Goal: Communication & Community: Answer question/provide support

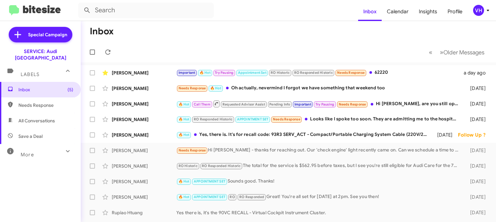
click at [156, 134] on div "[PERSON_NAME]" at bounding box center [144, 134] width 65 height 6
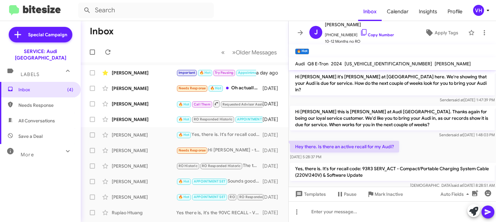
scroll to position [47, 0]
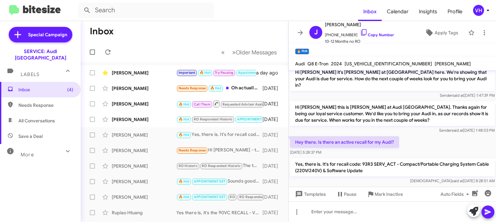
click at [147, 119] on div "[PERSON_NAME]" at bounding box center [144, 119] width 65 height 6
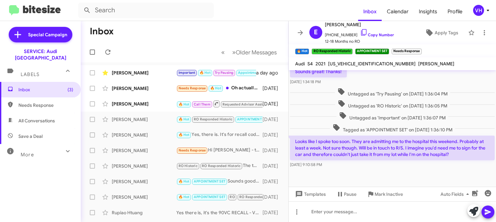
scroll to position [185, 0]
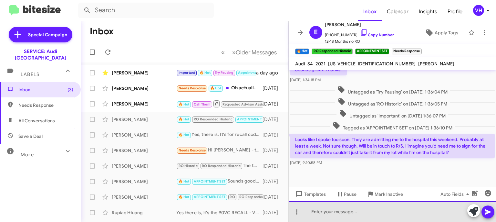
click at [437, 211] on div at bounding box center [392, 211] width 207 height 21
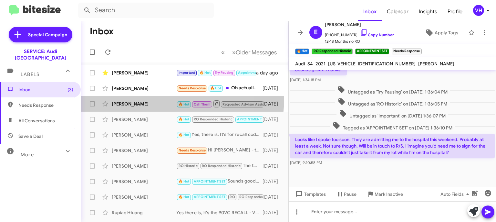
drag, startPoint x: 146, startPoint y: 98, endPoint x: 148, endPoint y: 101, distance: 4.2
click at [147, 98] on div "Byoung Bae 🔥 Hot Call Them Requested Advisor Assist Pending Info Important Try …" at bounding box center [184, 103] width 197 height 13
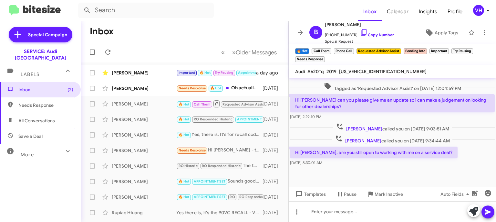
scroll to position [325, 0]
click at [149, 91] on div "[PERSON_NAME]" at bounding box center [144, 88] width 65 height 6
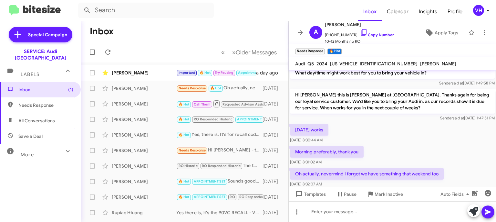
scroll to position [34, 0]
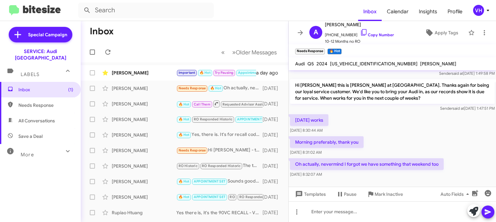
click at [124, 69] on div "Daniel Sawchuk Important 🔥 Hot Try Pausing Appointment Set RO Historic RO Respo…" at bounding box center [184, 72] width 197 height 13
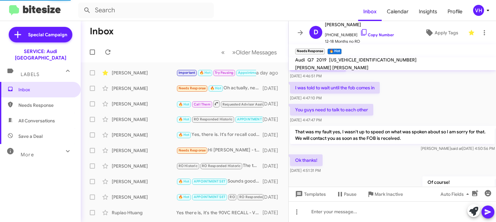
scroll to position [361, 0]
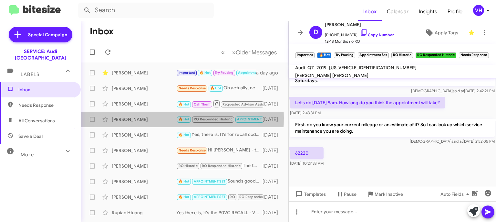
click at [148, 118] on div "[PERSON_NAME]" at bounding box center [144, 119] width 65 height 6
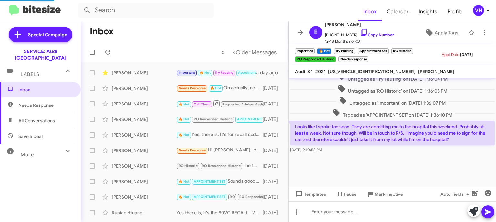
scroll to position [409, 0]
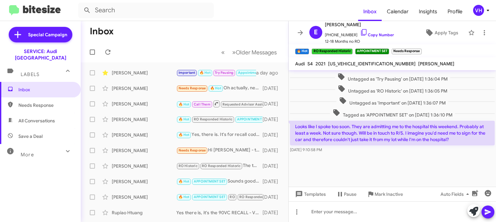
click at [365, 166] on div at bounding box center [392, 170] width 207 height 32
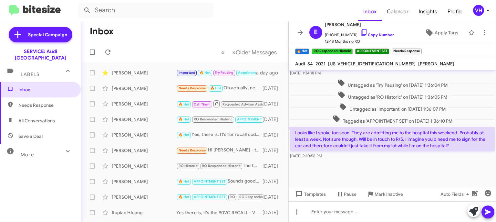
scroll to position [399, 0]
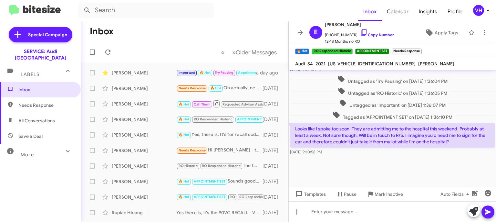
click at [336, 156] on div "Looks like I spoke too soon. They are admitting me to the hospital this weekend…" at bounding box center [392, 138] width 207 height 35
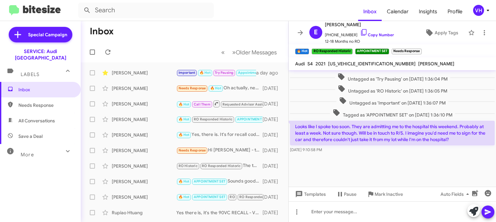
scroll to position [390, 0]
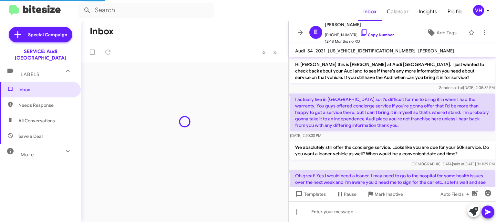
scroll to position [396, 0]
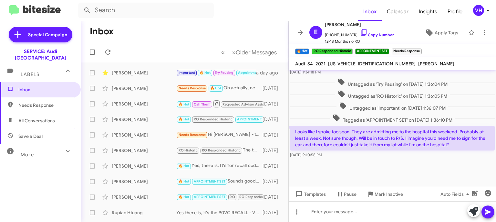
click at [337, 171] on div at bounding box center [392, 175] width 207 height 32
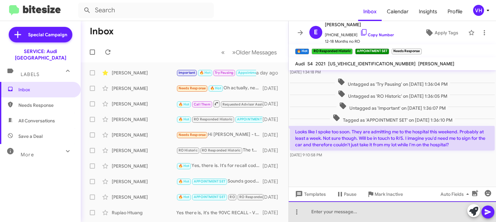
click at [429, 212] on div at bounding box center [392, 211] width 207 height 21
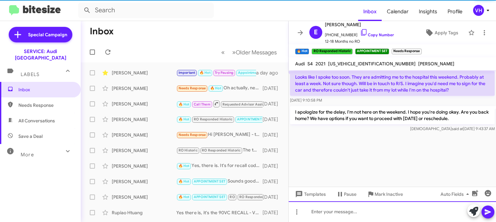
scroll to position [715, 0]
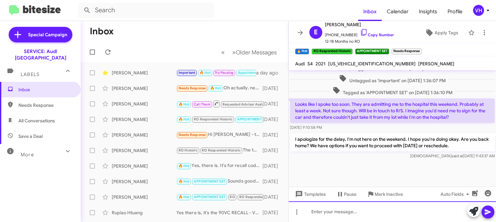
click at [407, 210] on div at bounding box center [392, 211] width 207 height 21
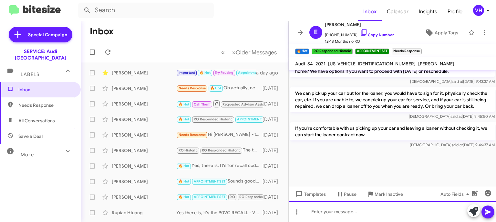
scroll to position [776, 0]
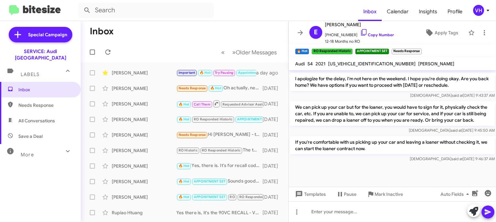
click at [314, 98] on div "[PERSON_NAME] said at [DATE] 9:43:37 AM" at bounding box center [392, 95] width 205 height 6
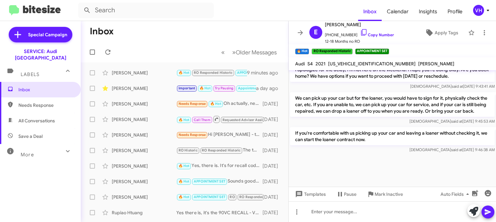
scroll to position [396, 0]
click at [342, 153] on div "If you're comfortable with us picking up your car and leaving a loaner without …" at bounding box center [392, 140] width 207 height 28
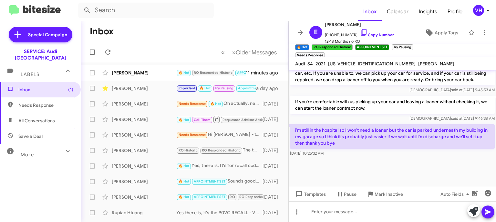
scroll to position [383, 0]
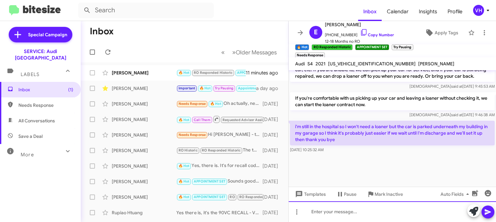
click at [318, 211] on div at bounding box center [392, 211] width 207 height 21
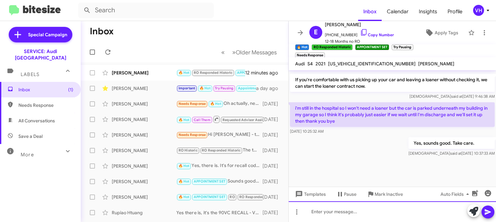
scroll to position [857, 0]
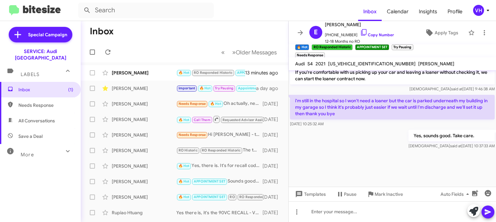
click at [412, 45] on span "×" at bounding box center [412, 44] width 4 height 8
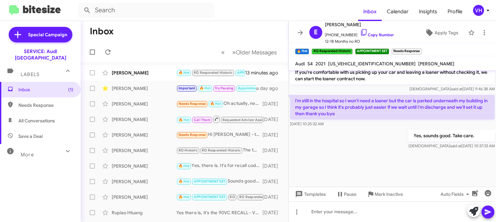
click at [421, 49] on span "×" at bounding box center [420, 48] width 4 height 8
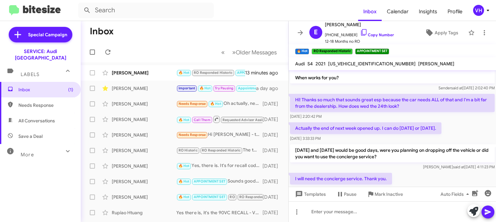
scroll to position [0, 0]
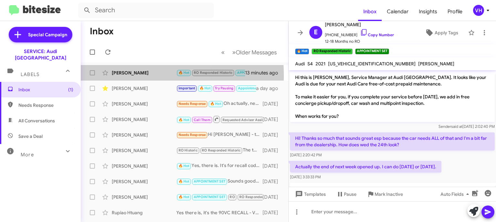
click at [124, 75] on div "[PERSON_NAME]" at bounding box center [144, 72] width 65 height 6
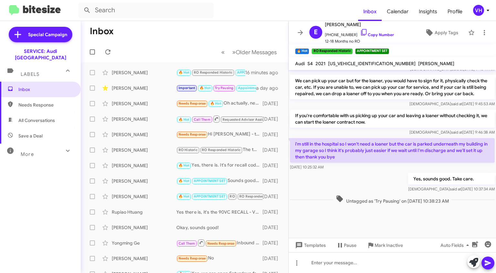
scroll to position [341, 0]
